Goal: Information Seeking & Learning: Understand process/instructions

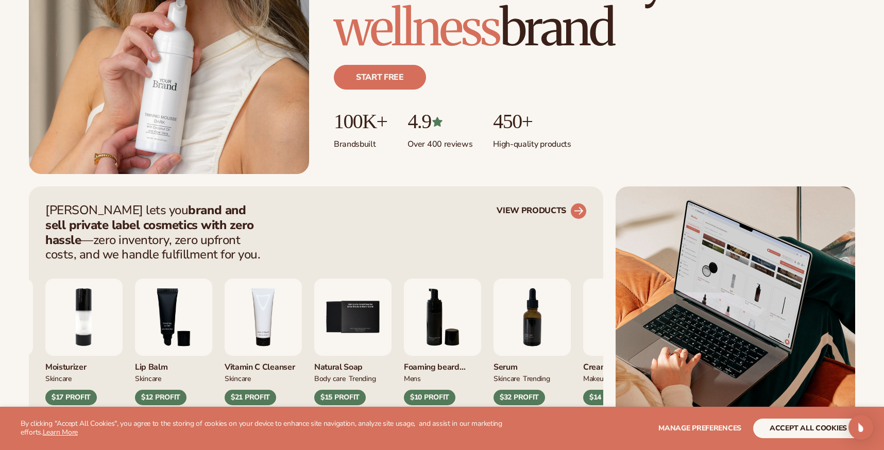
scroll to position [299, 0]
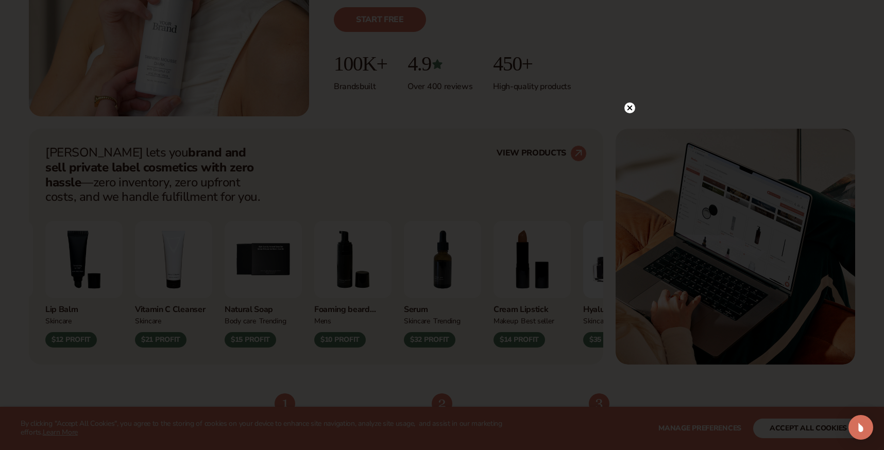
click at [630, 107] on icon at bounding box center [630, 107] width 5 height 5
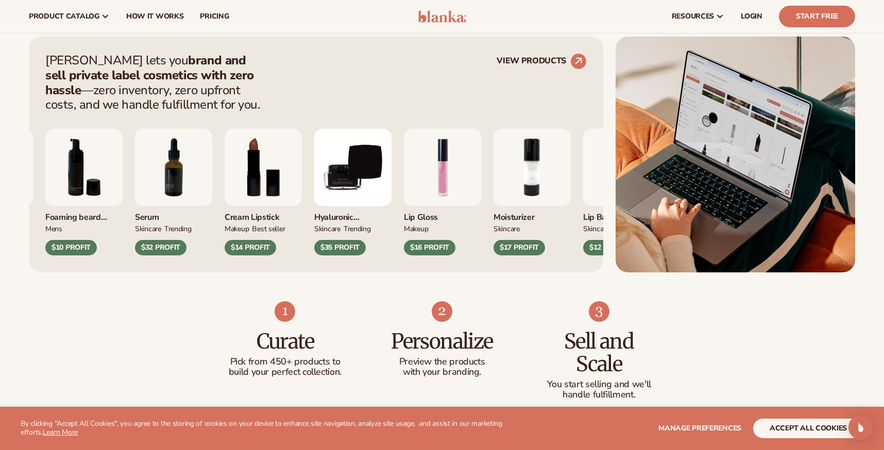
scroll to position [0, 0]
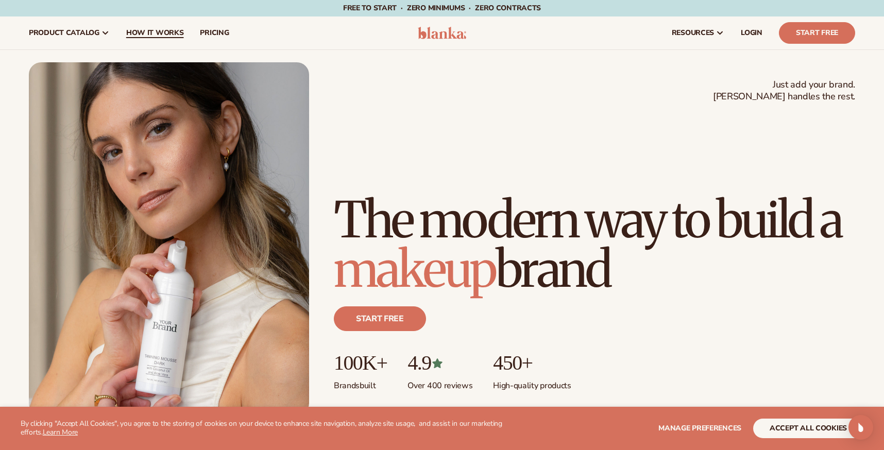
click at [147, 33] on span "How It Works" at bounding box center [155, 33] width 58 height 8
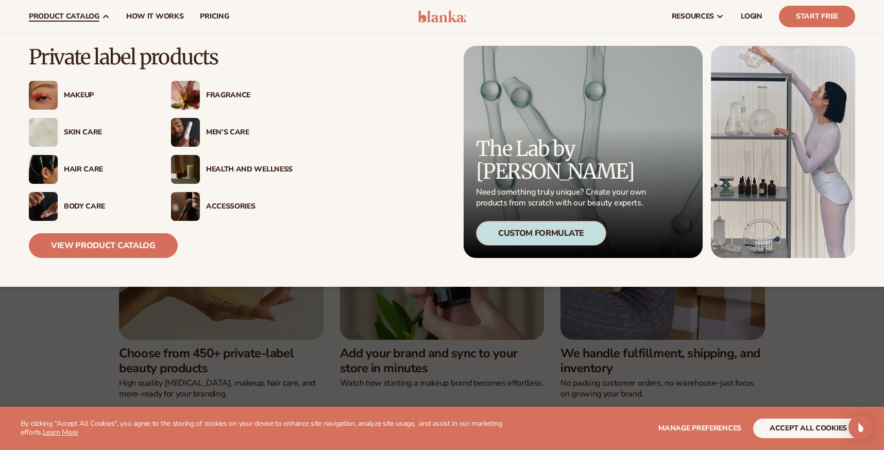
scroll to position [161, 0]
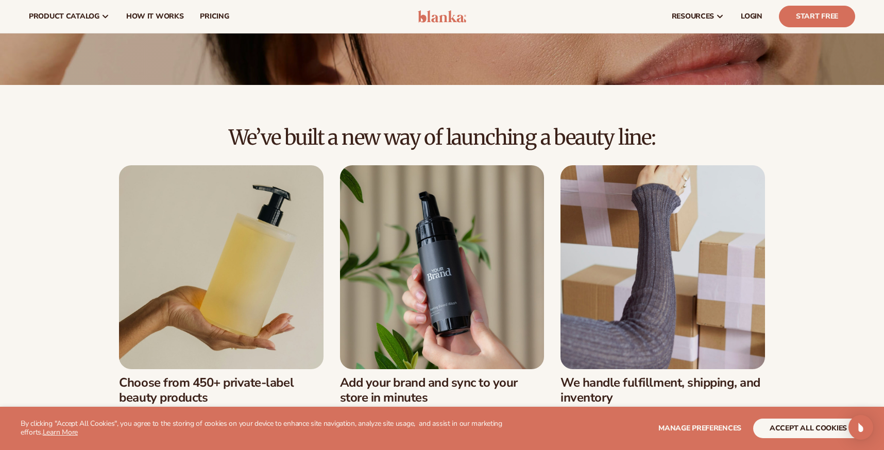
click at [437, 18] on img at bounding box center [442, 16] width 49 height 12
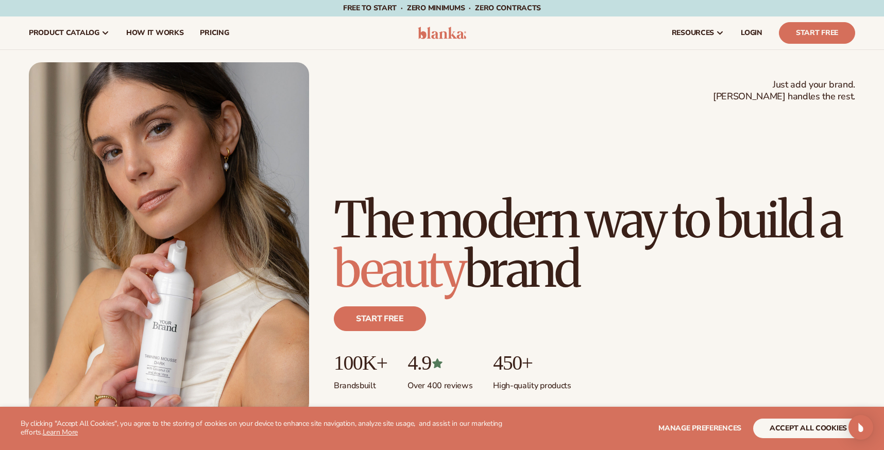
click at [440, 32] on img at bounding box center [442, 33] width 49 height 12
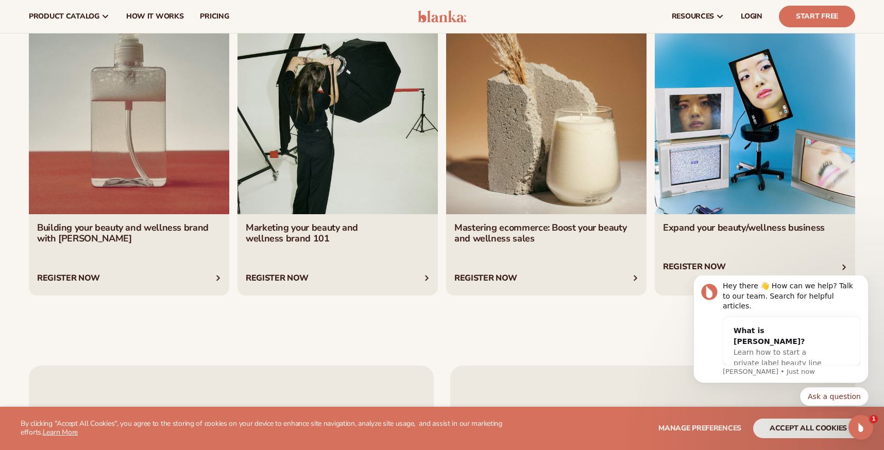
scroll to position [3896, 0]
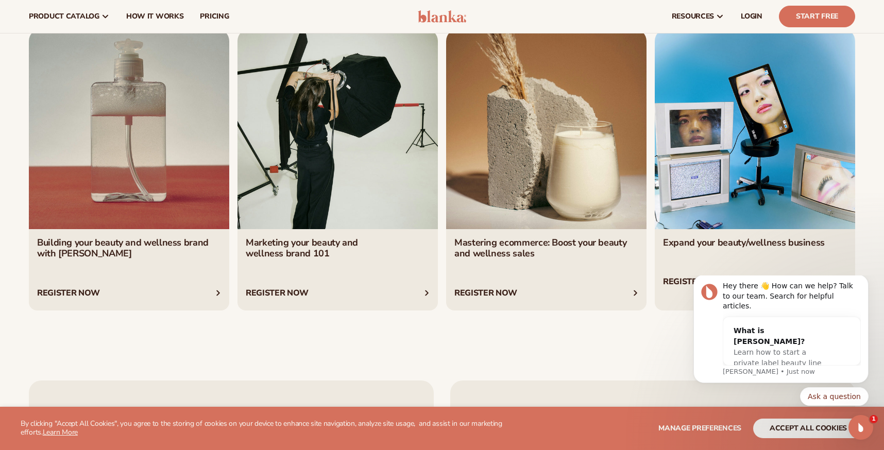
click at [565, 239] on link "3 / 4" at bounding box center [546, 170] width 200 height 282
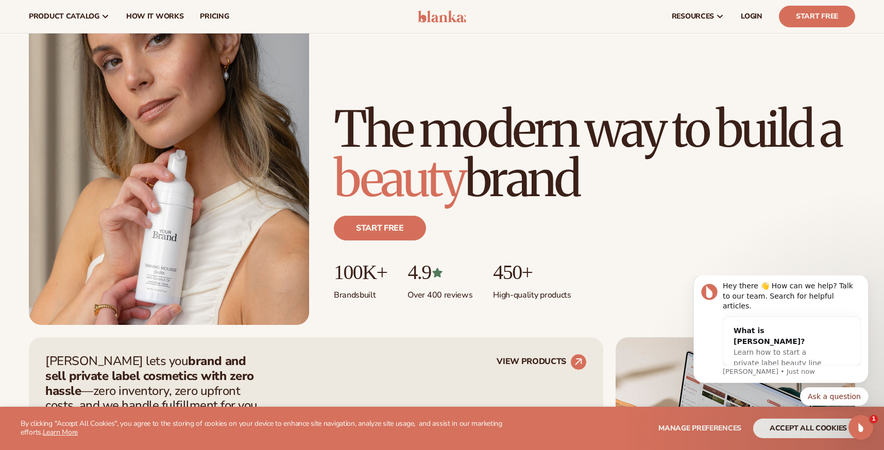
scroll to position [0, 0]
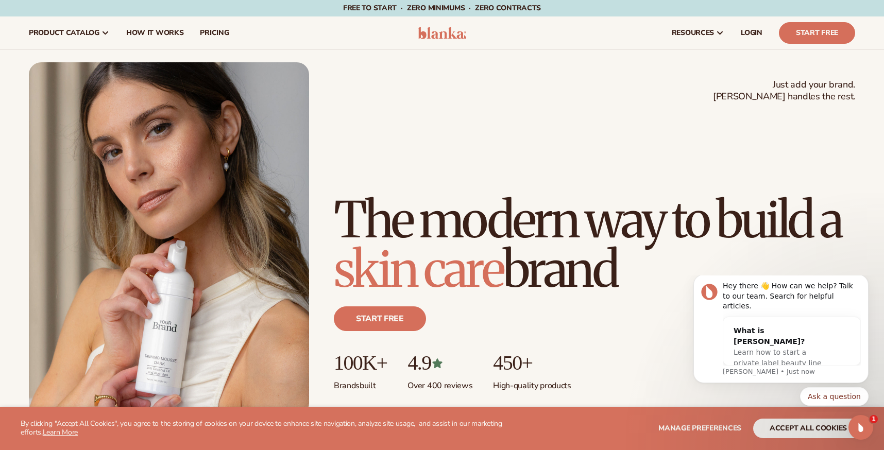
drag, startPoint x: 467, startPoint y: 106, endPoint x: 834, endPoint y: 5, distance: 381.1
click at [467, 106] on div "Just add your brand. Blanka handles the rest. beauty,[MEDICAL_DATA],wellness,ma…" at bounding box center [442, 239] width 827 height 354
